Goal: Transaction & Acquisition: Obtain resource

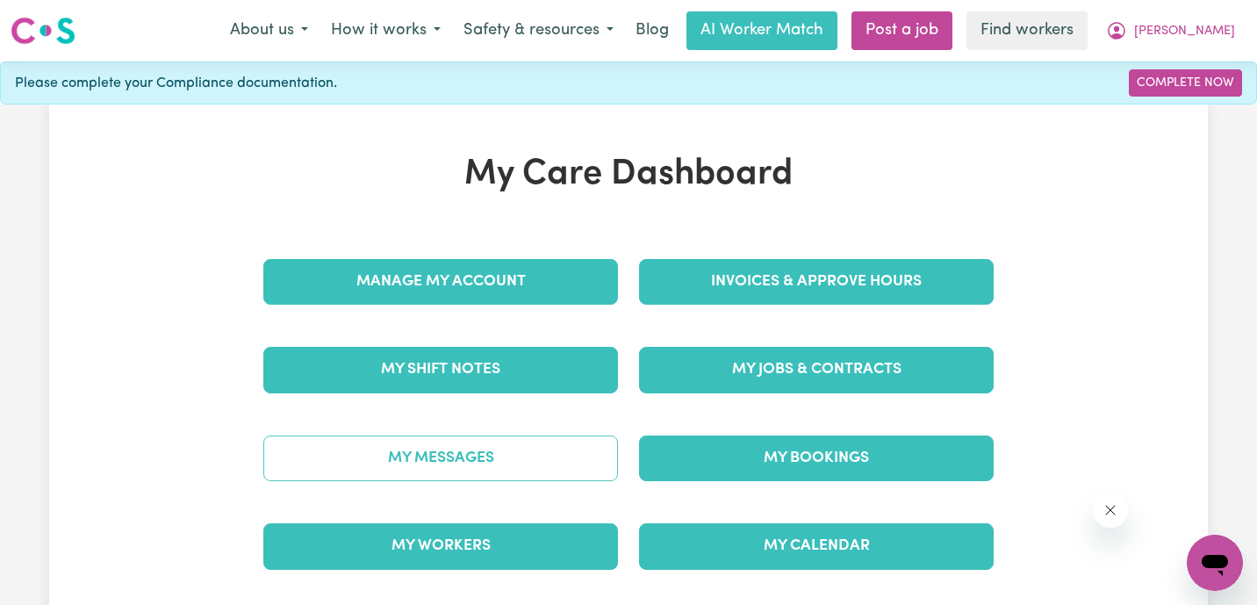
click at [486, 462] on link "My Messages" at bounding box center [440, 458] width 355 height 46
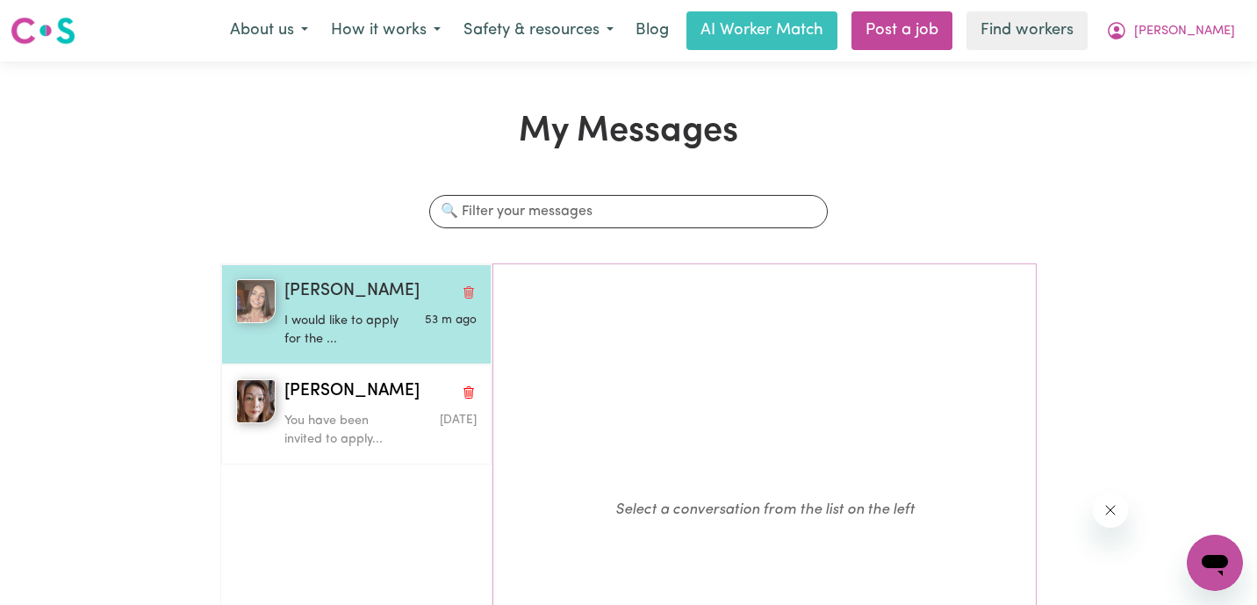
click at [397, 335] on p "I would like to apply for the ..." at bounding box center [348, 331] width 128 height 38
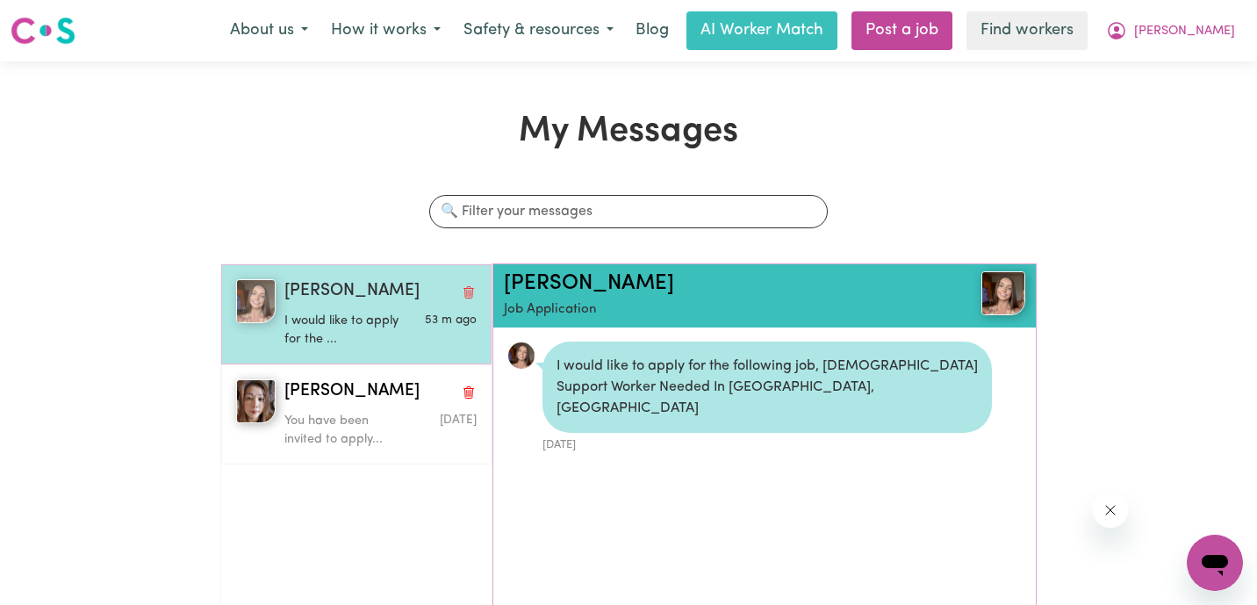
scroll to position [11, 0]
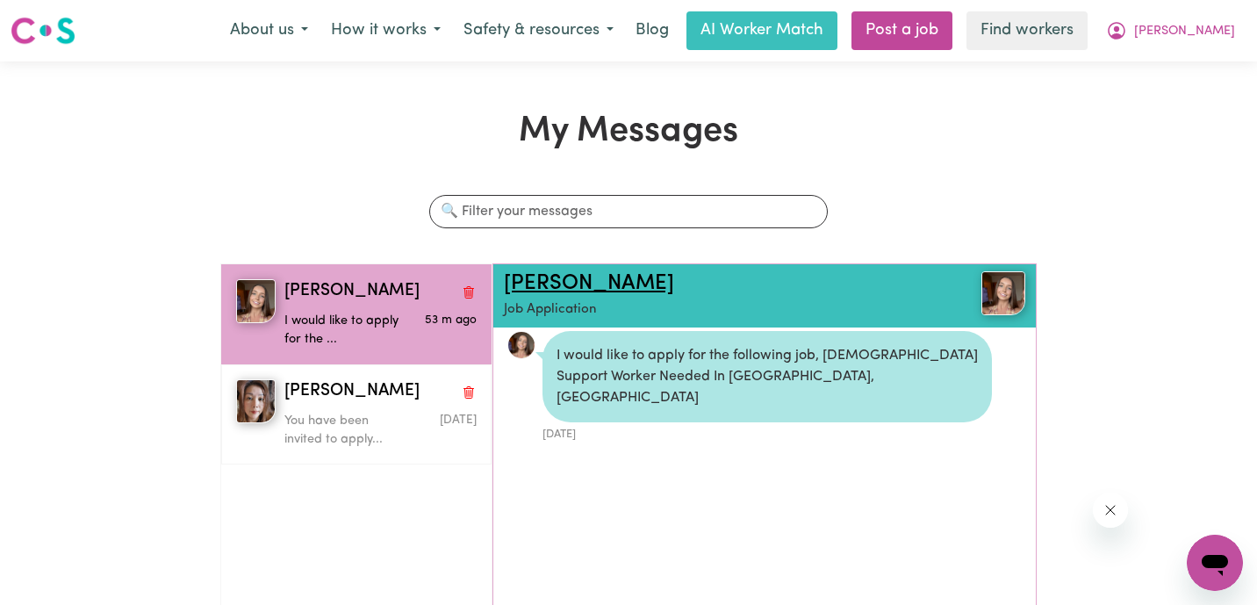
click at [592, 281] on link "[PERSON_NAME]" at bounding box center [589, 283] width 170 height 21
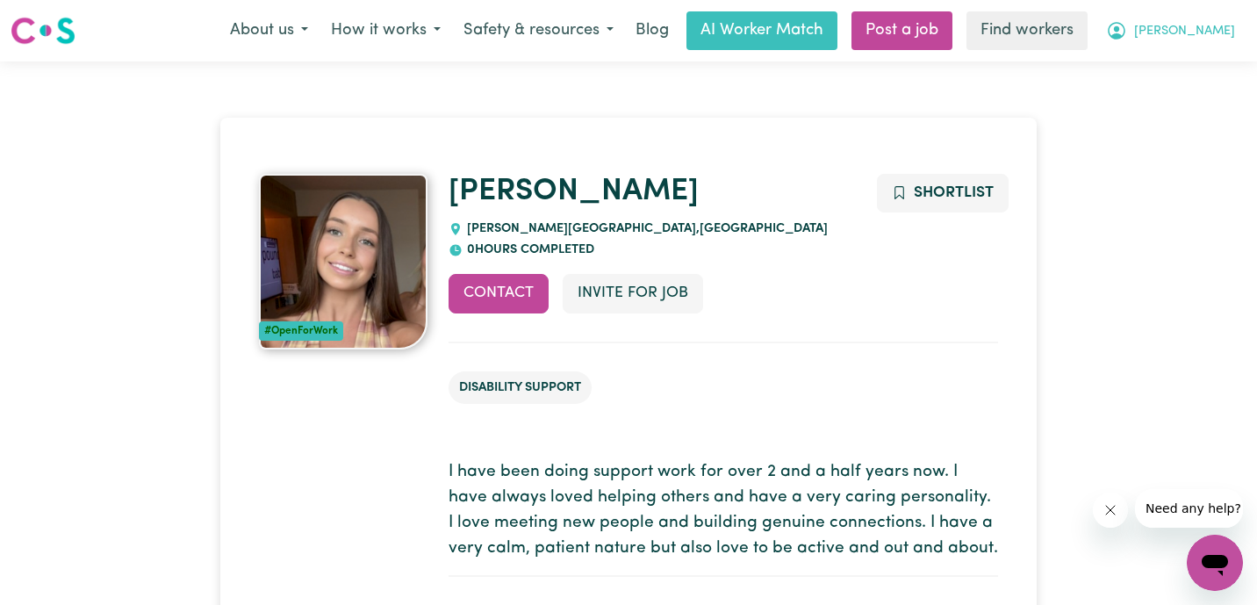
click at [1210, 36] on span "[PERSON_NAME]" at bounding box center [1184, 31] width 101 height 19
click at [1194, 75] on link "My Dashboard" at bounding box center [1176, 68] width 139 height 33
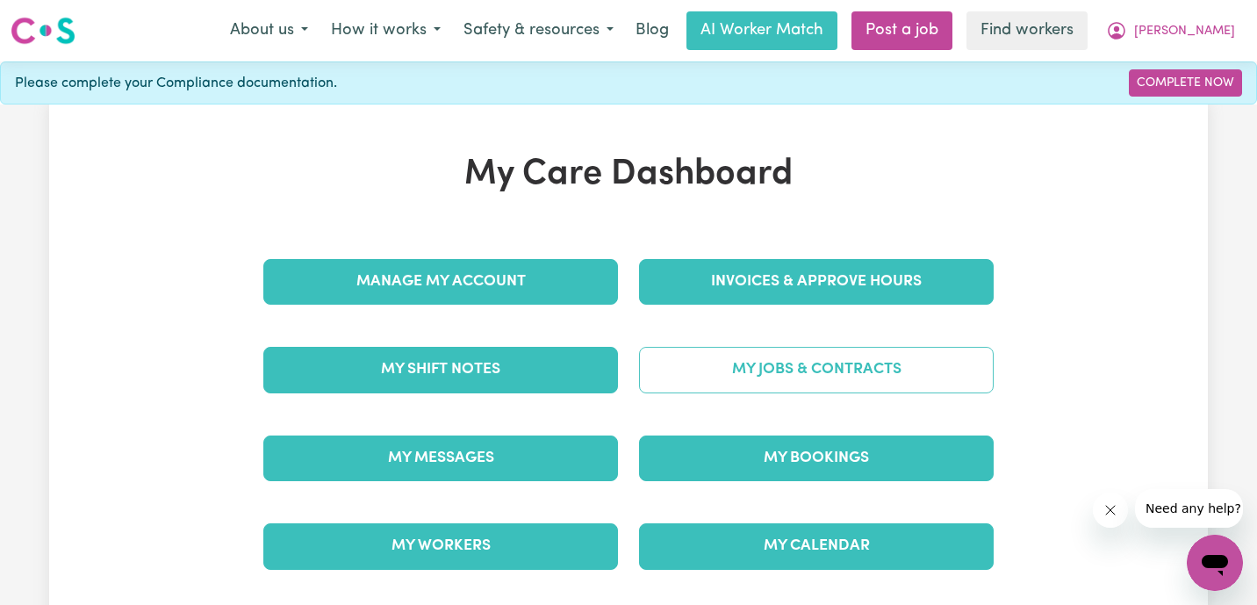
click at [750, 357] on link "My Jobs & Contracts" at bounding box center [816, 370] width 355 height 46
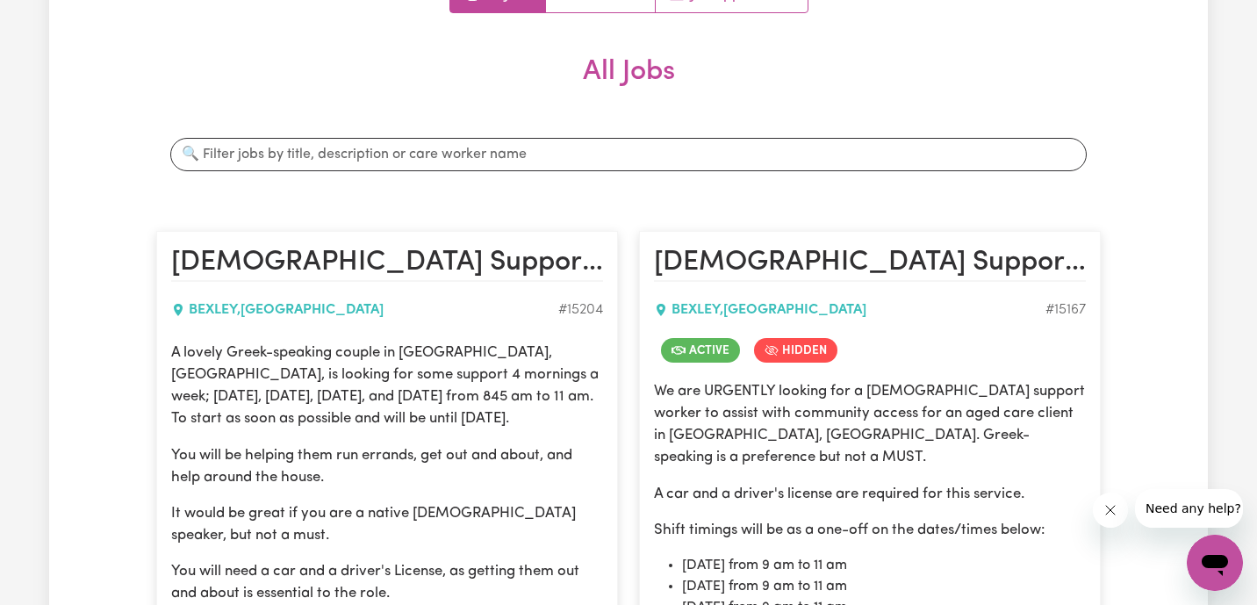
scroll to position [233, 0]
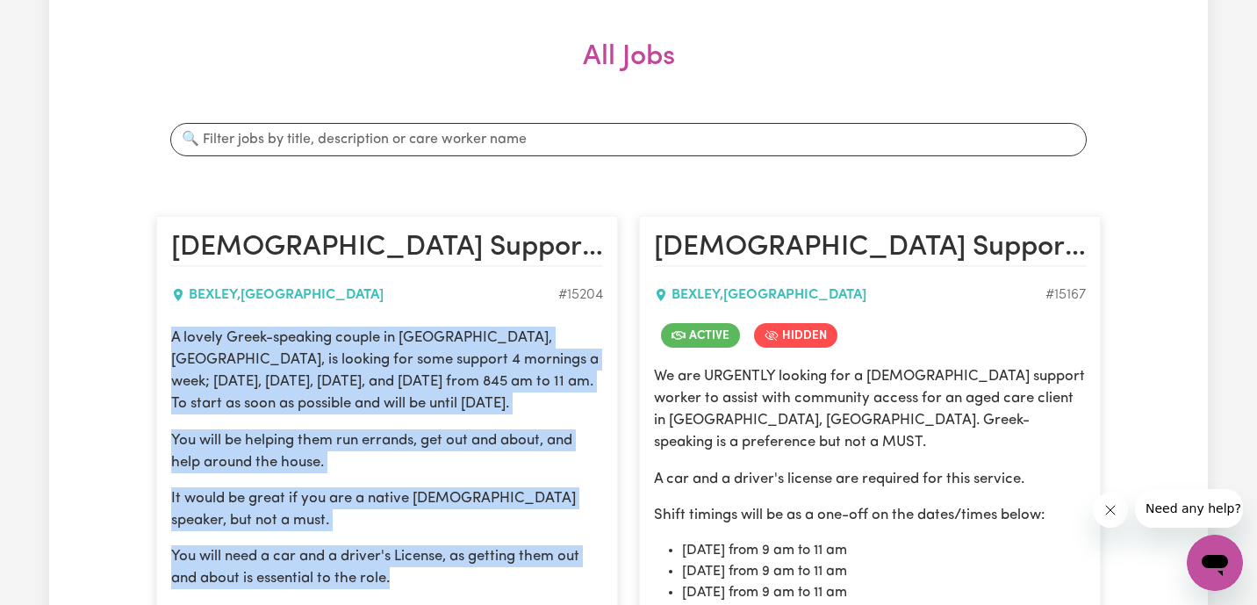
drag, startPoint x: 174, startPoint y: 335, endPoint x: 487, endPoint y: 586, distance: 401.5
click at [487, 586] on div "A lovely Greek-speaking couple in Bexley, NSW, is looking for some support 4 mo…" at bounding box center [387, 521] width 432 height 388
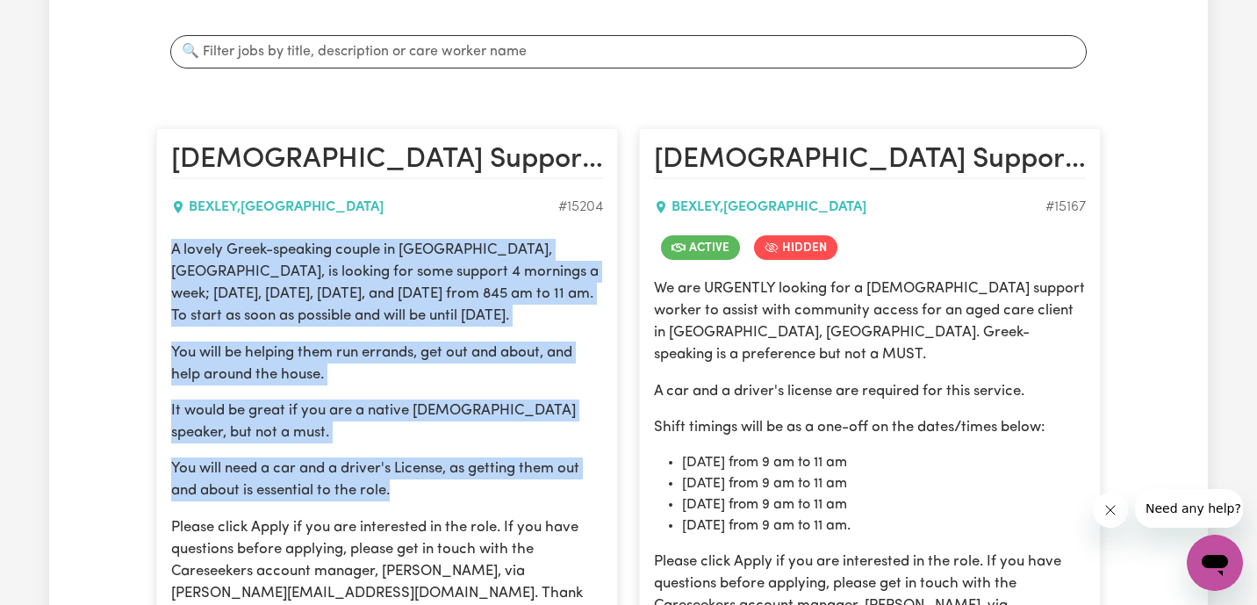
scroll to position [363, 0]
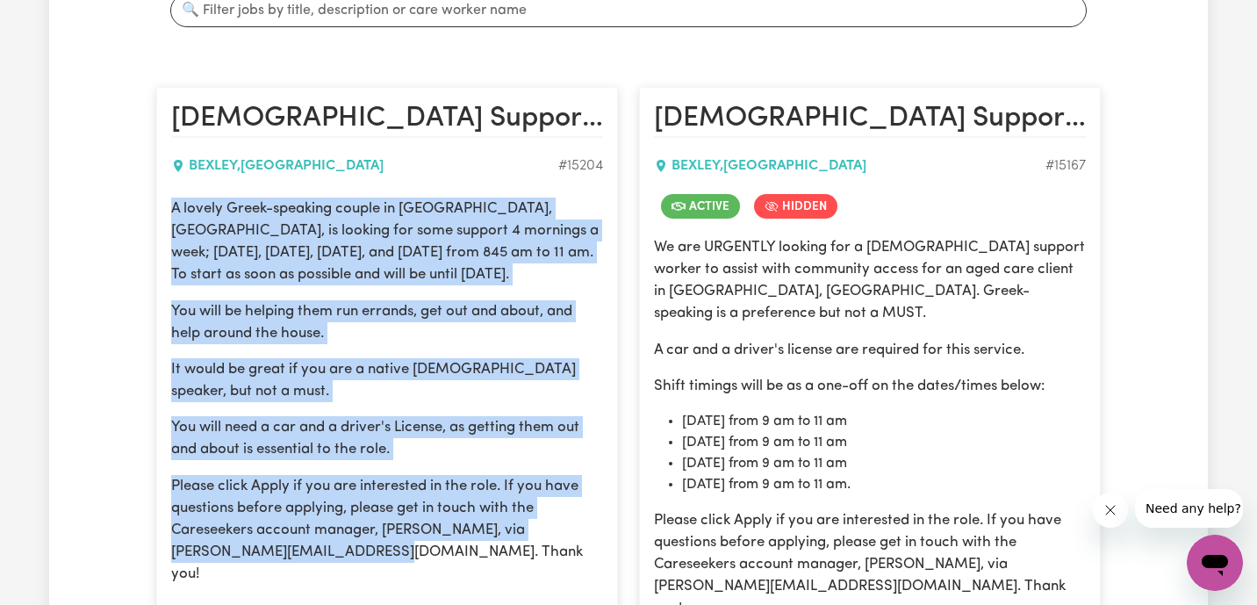
drag, startPoint x: 442, startPoint y: 549, endPoint x: 175, endPoint y: 193, distance: 445.7
click at [175, 193] on article "Female Support Worker Needed In Bexley, NSW BEXLEY , New South Wales # 15204 A …" at bounding box center [387, 409] width 462 height 644
copy div "A lovely Greek-speaking couple in Bexley, NSW, is looking for some support 4 mo…"
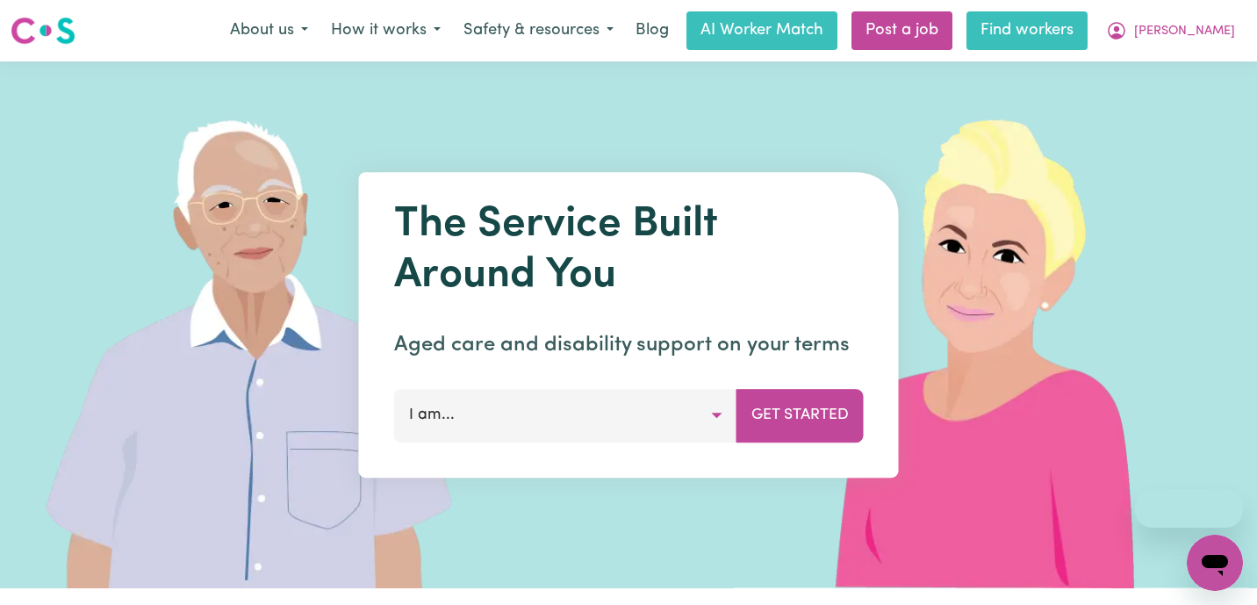
click at [1088, 29] on link "Find workers" at bounding box center [1026, 30] width 121 height 39
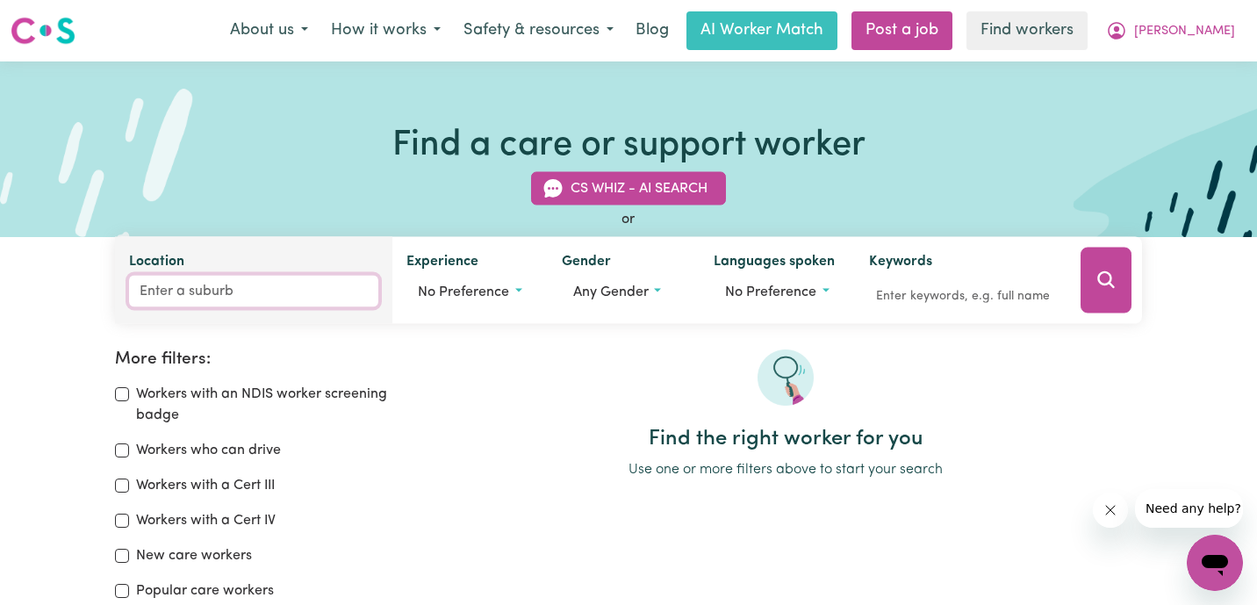
click at [304, 304] on input "Location" at bounding box center [253, 292] width 249 height 32
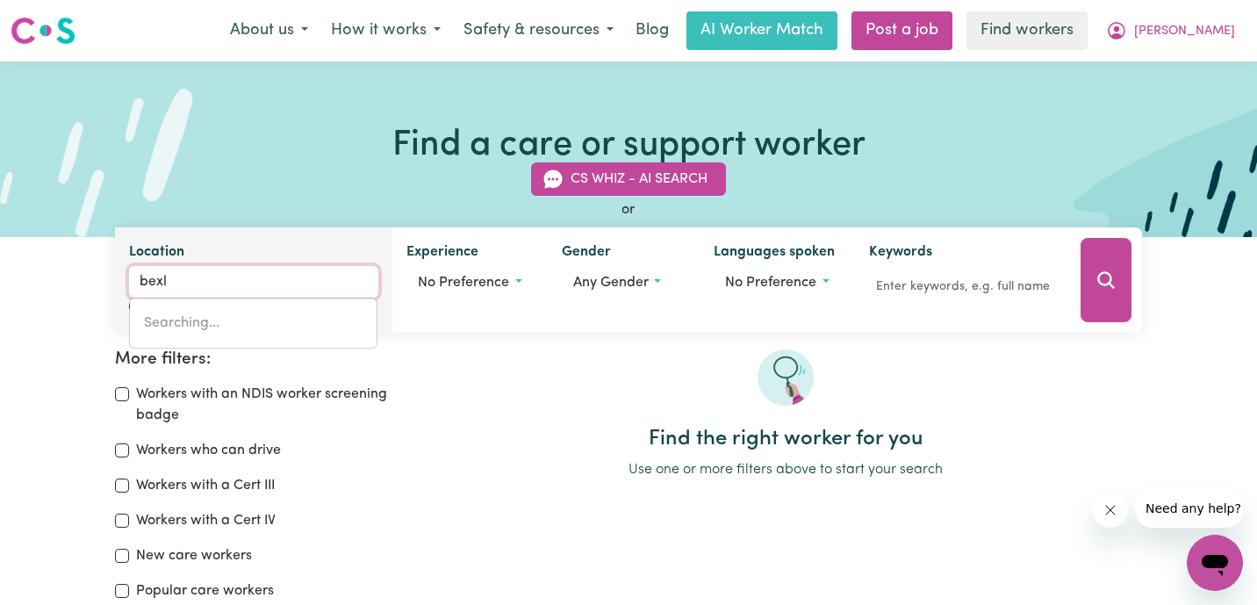
type input "bexle"
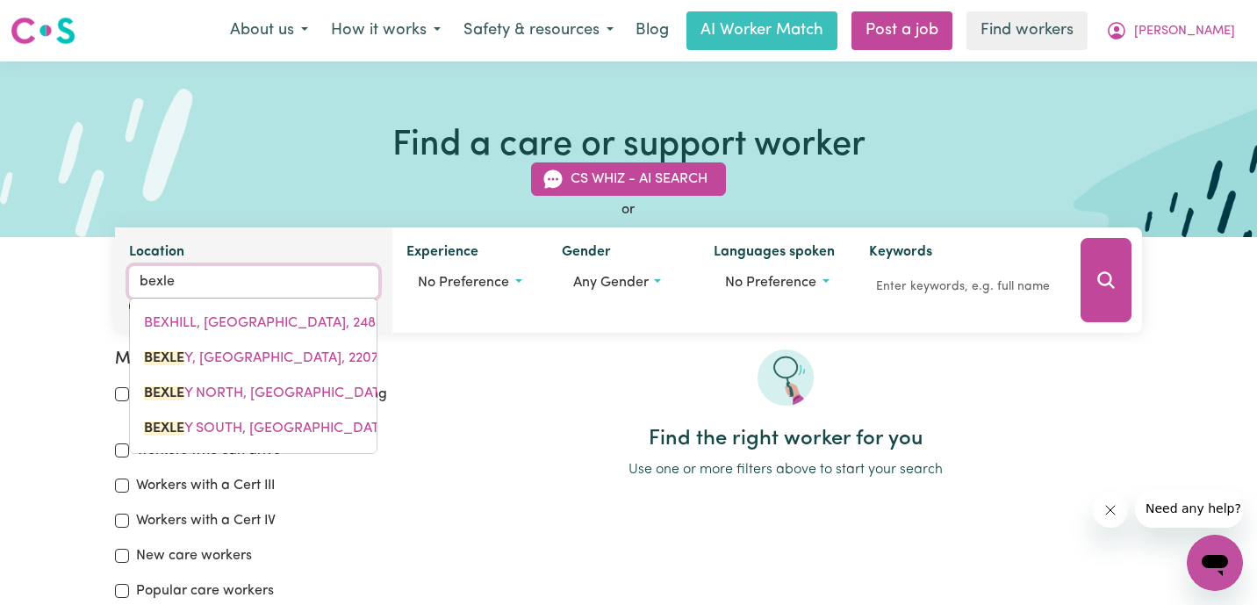
type input "bexleY, New South Wales, 2207"
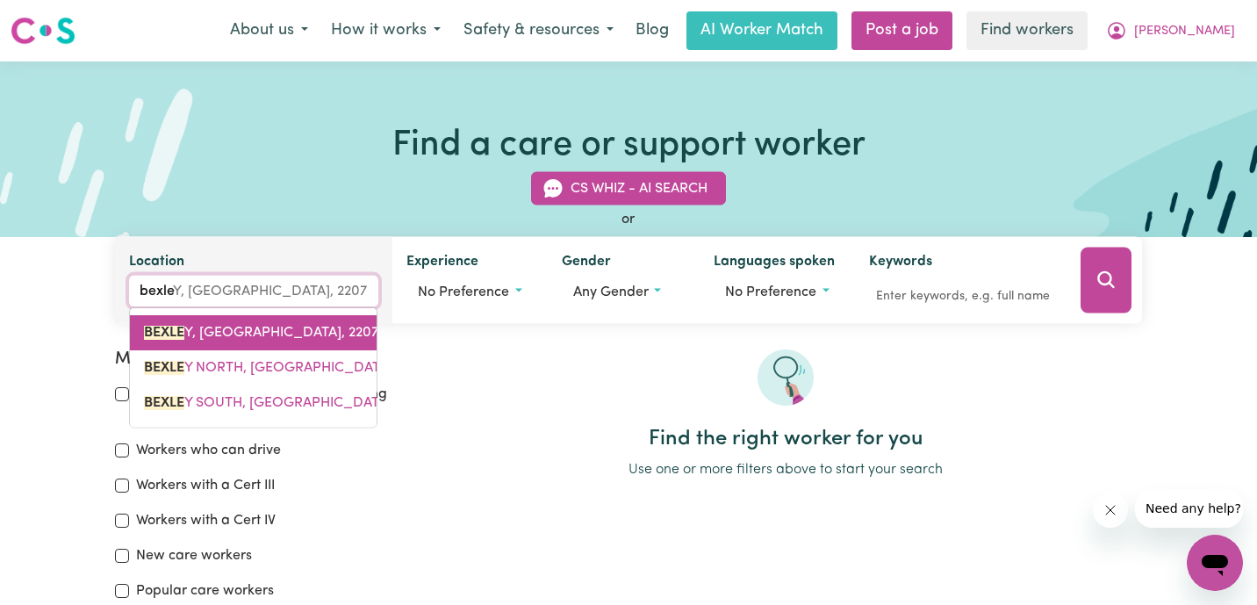
click at [306, 330] on span "BEXLE Y, New South Wales, 2207" at bounding box center [261, 333] width 234 height 14
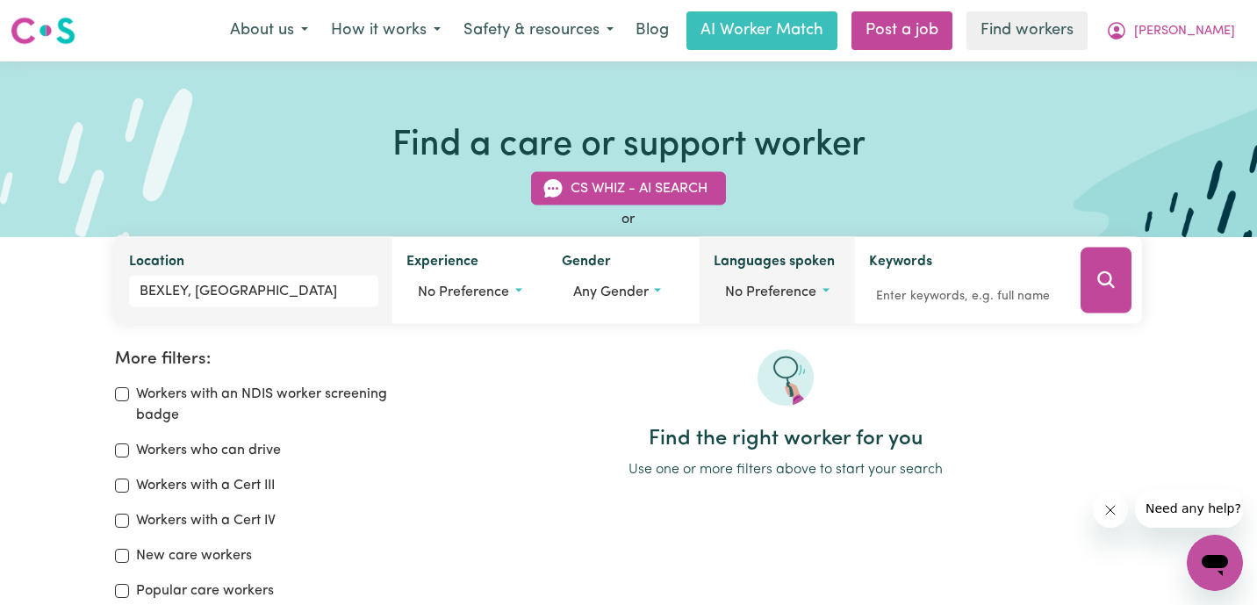
click at [788, 296] on span "No preference" at bounding box center [770, 292] width 91 height 14
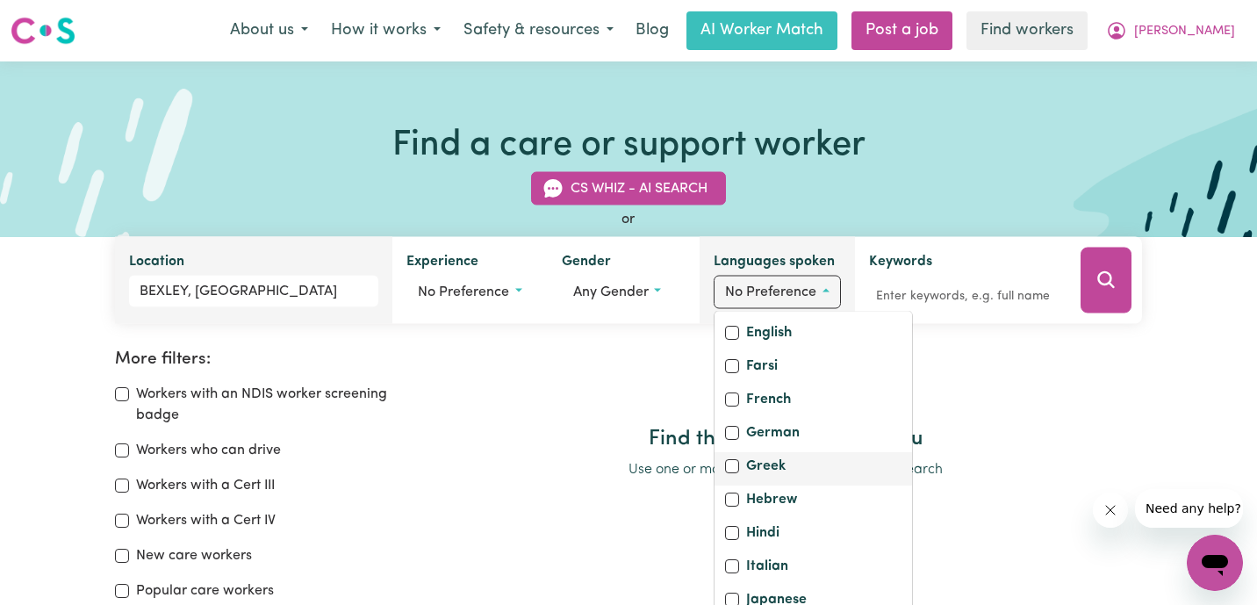
scroll to position [316, 0]
click at [734, 478] on input "Greek" at bounding box center [732, 471] width 14 height 14
checkbox input "true"
checkbox input "false"
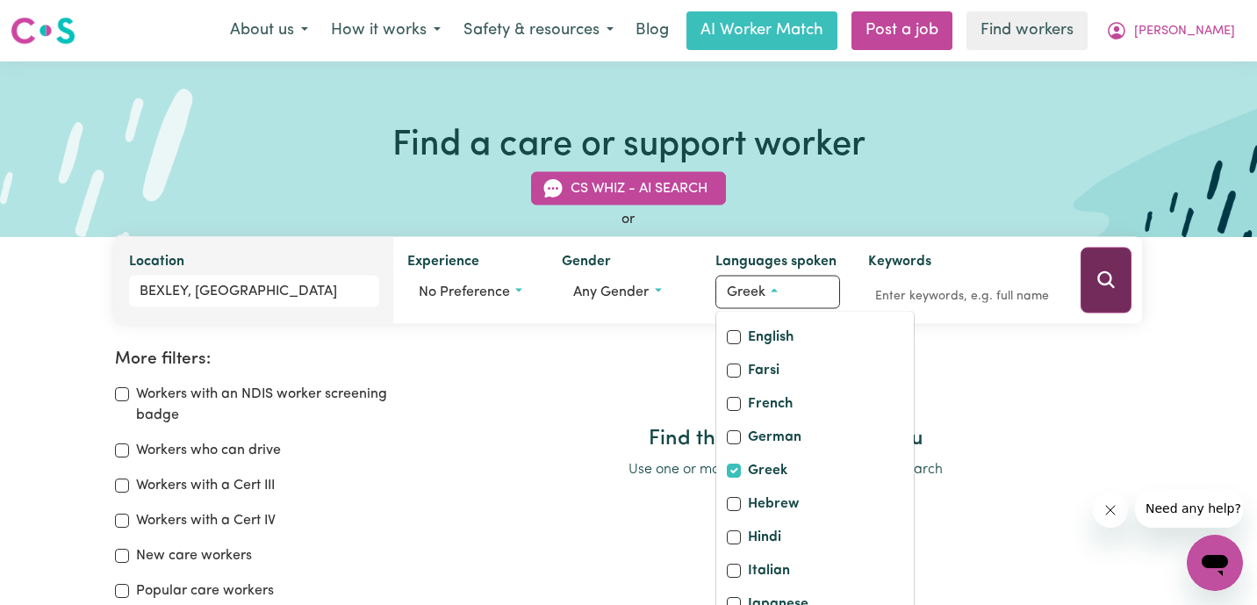
click at [1113, 305] on button "Search" at bounding box center [1106, 281] width 51 height 66
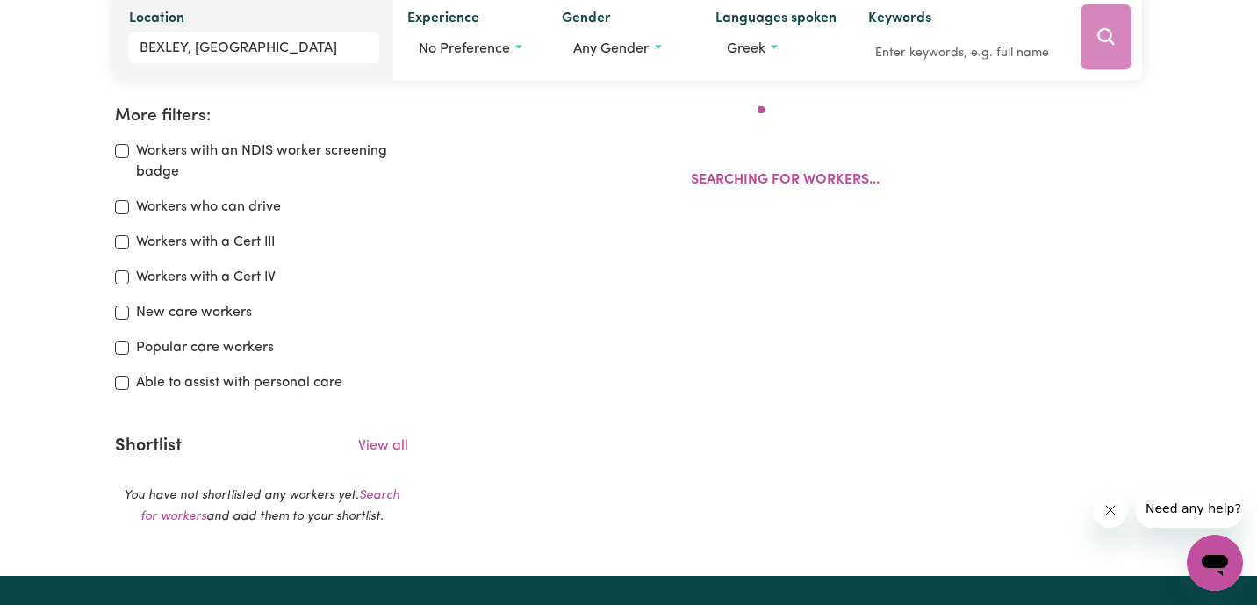
scroll to position [293, 0]
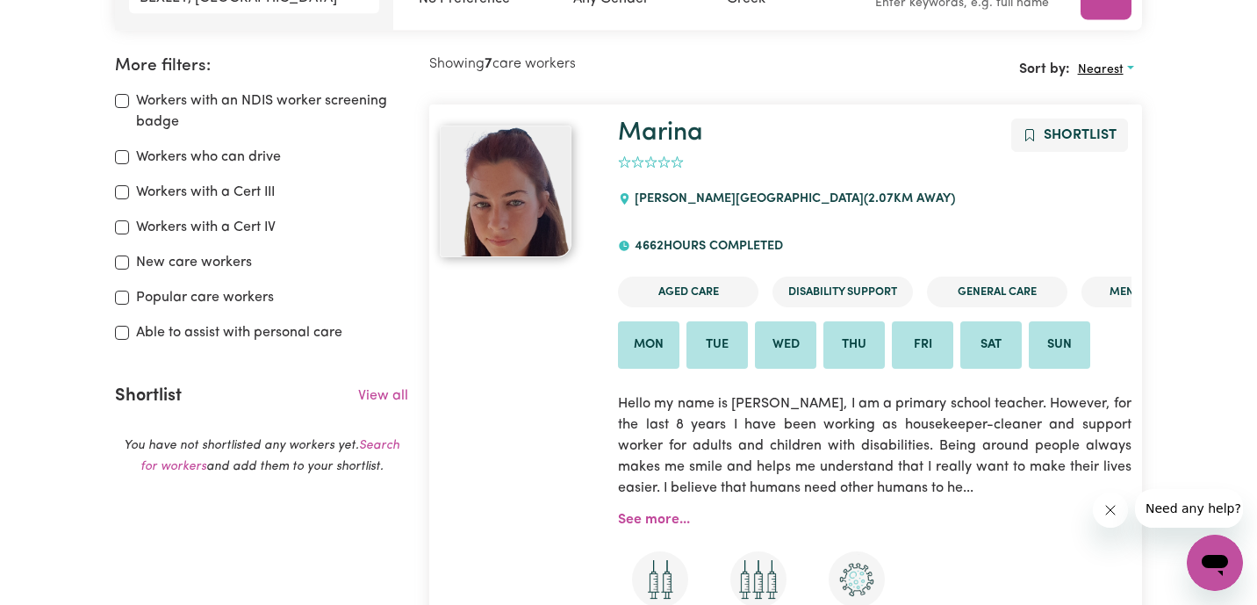
click at [1111, 64] on span "Nearest" at bounding box center [1101, 69] width 46 height 13
click at [1114, 136] on link "Last active" at bounding box center [1140, 145] width 139 height 35
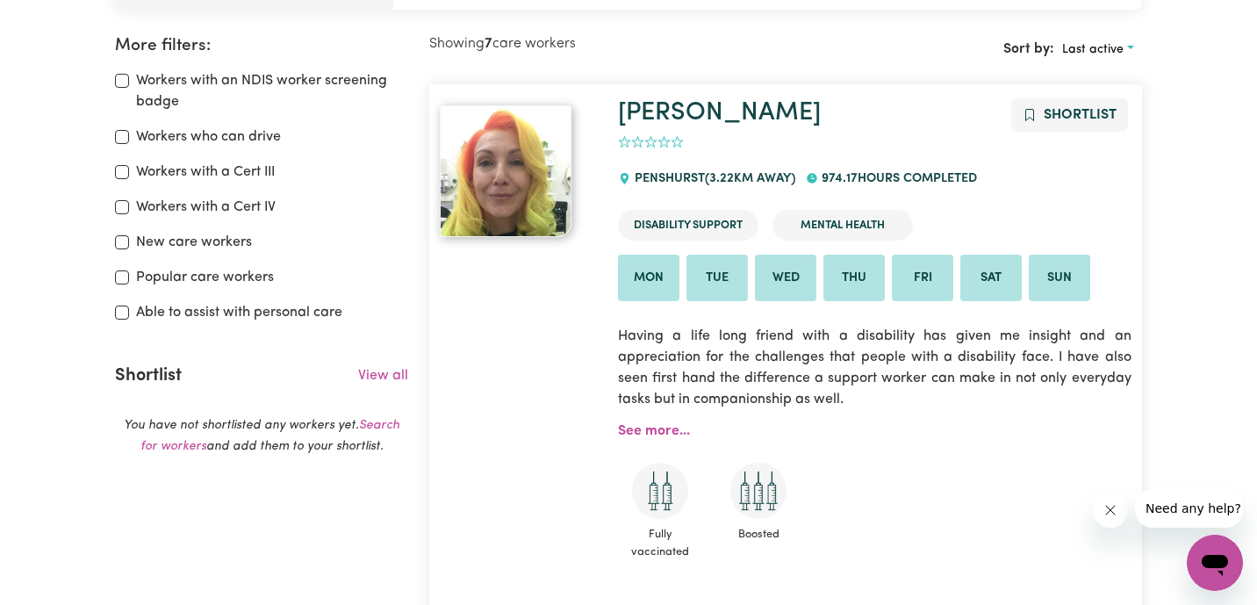
scroll to position [376, 0]
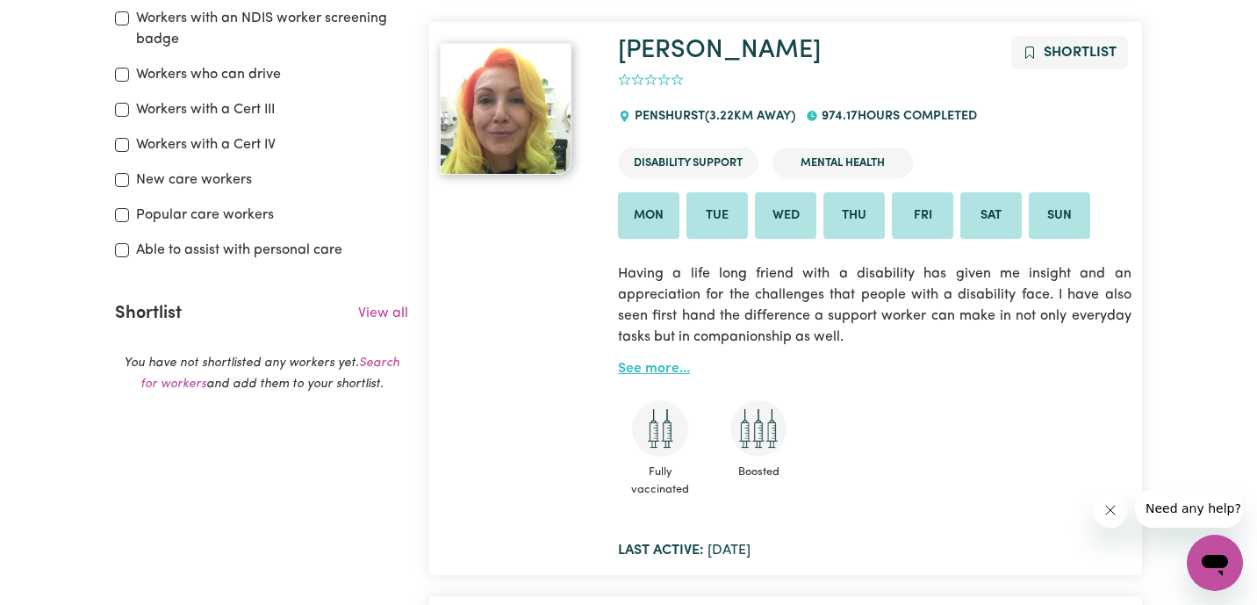
click at [658, 373] on link "See more..." at bounding box center [654, 369] width 72 height 14
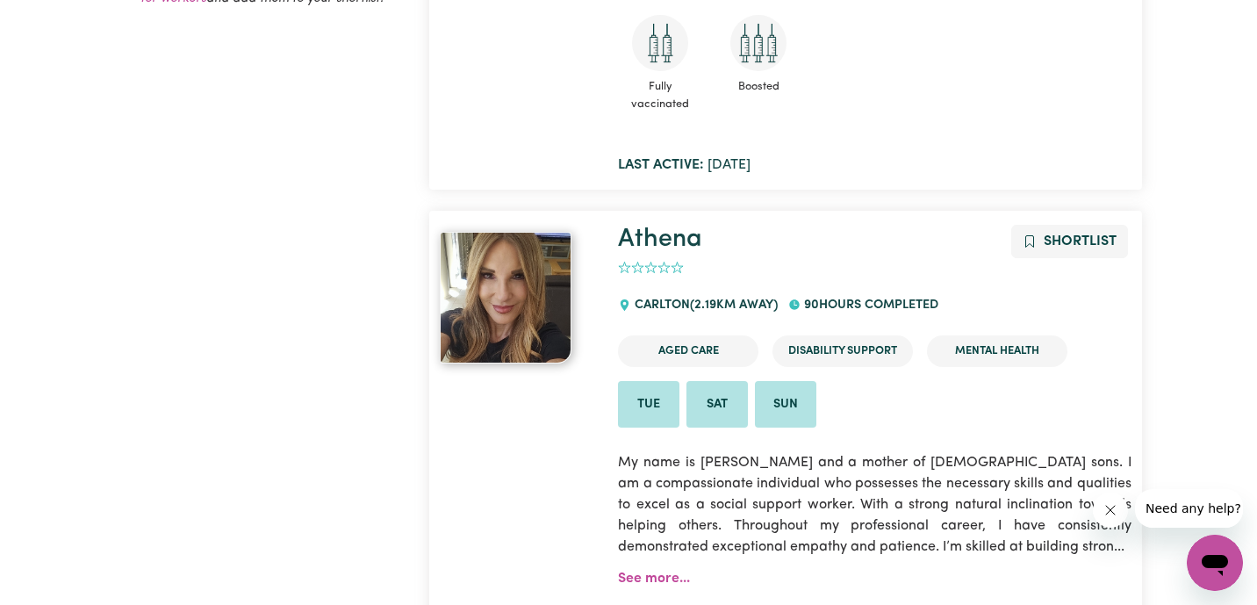
scroll to position [804, 0]
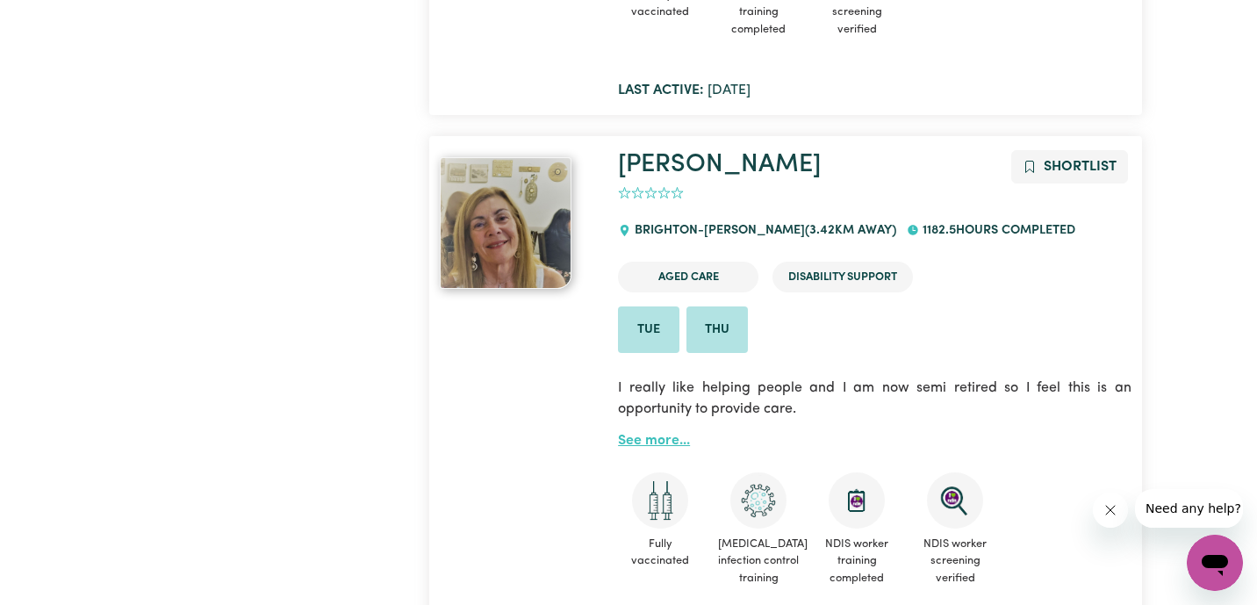
click at [675, 446] on link "See more..." at bounding box center [654, 441] width 72 height 14
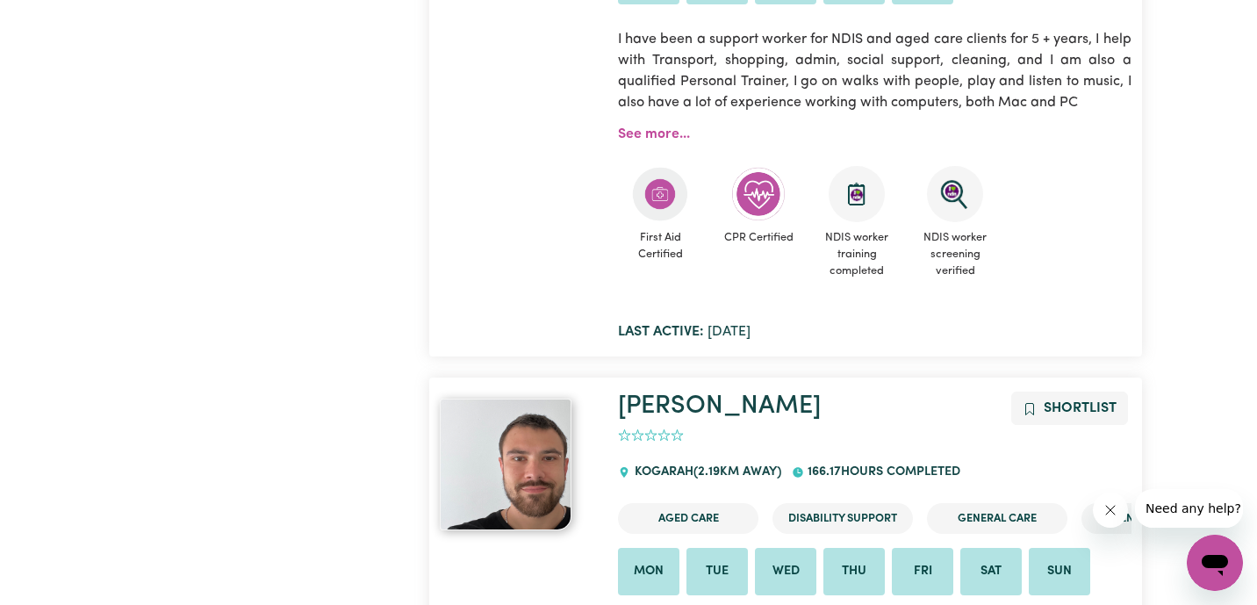
scroll to position [2656, 0]
